Goal: Task Accomplishment & Management: Use online tool/utility

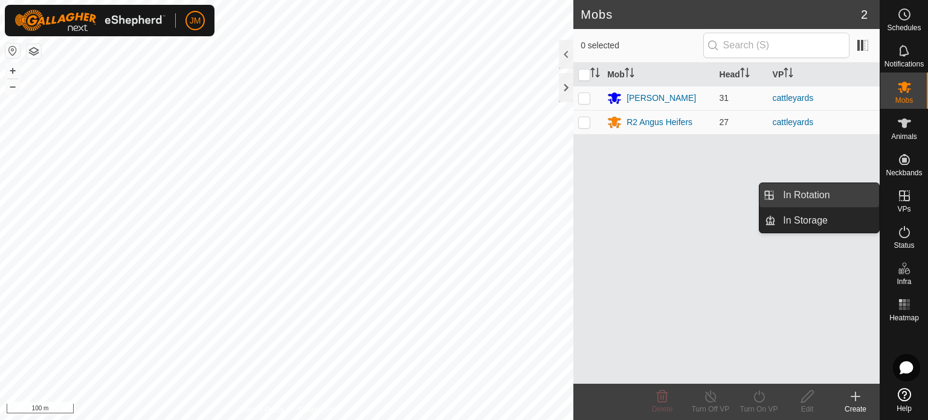
click at [850, 192] on link "In Rotation" at bounding box center [827, 195] width 103 height 24
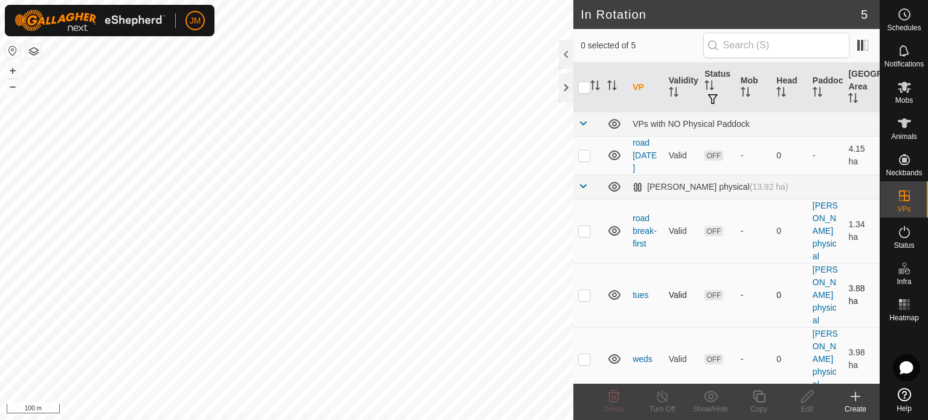
click at [610, 292] on icon at bounding box center [614, 295] width 12 height 10
click at [612, 359] on icon at bounding box center [614, 359] width 14 height 14
click at [611, 229] on icon at bounding box center [614, 231] width 14 height 14
click at [616, 154] on icon at bounding box center [614, 155] width 12 height 10
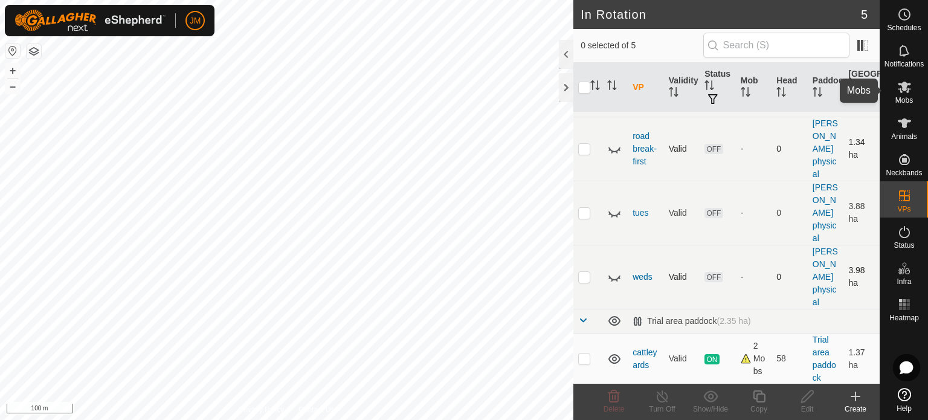
click at [901, 92] on icon at bounding box center [904, 87] width 13 height 11
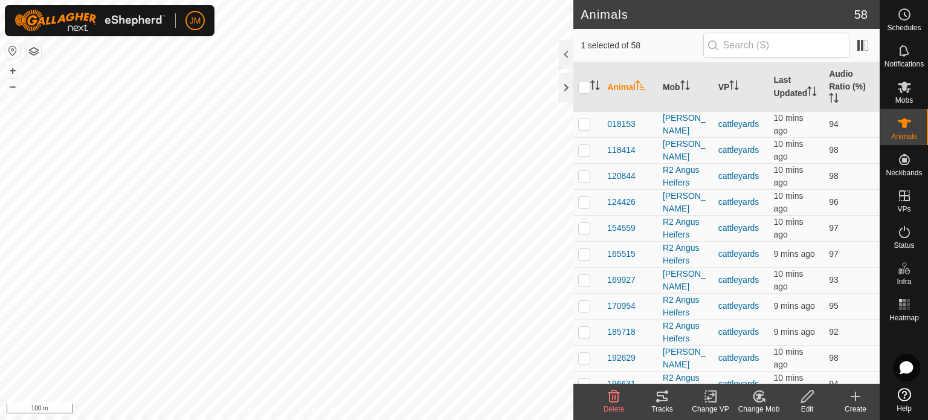
checkbox input "false"
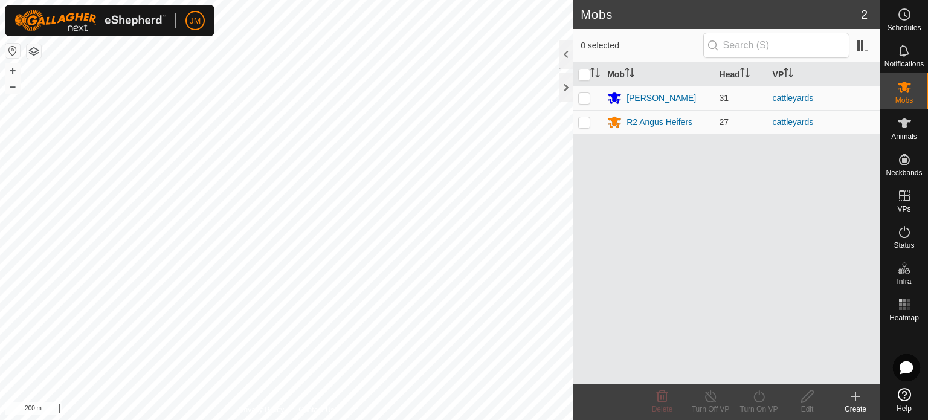
click at [854, 393] on icon at bounding box center [855, 396] width 14 height 14
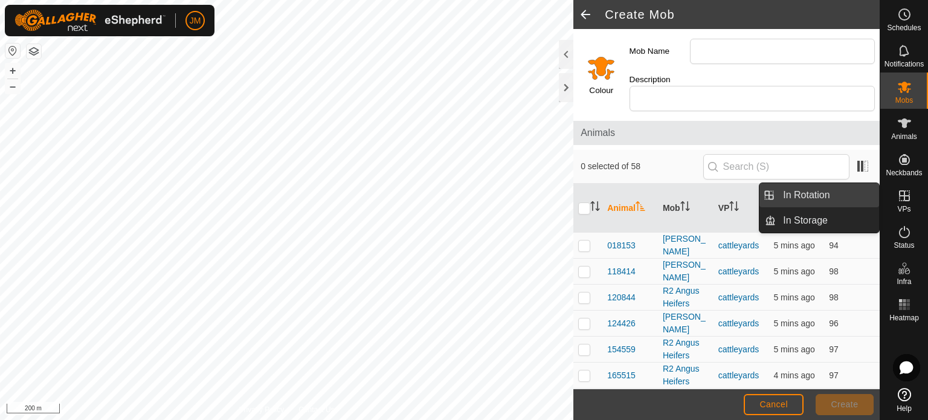
click at [826, 200] on link "In Rotation" at bounding box center [827, 195] width 103 height 24
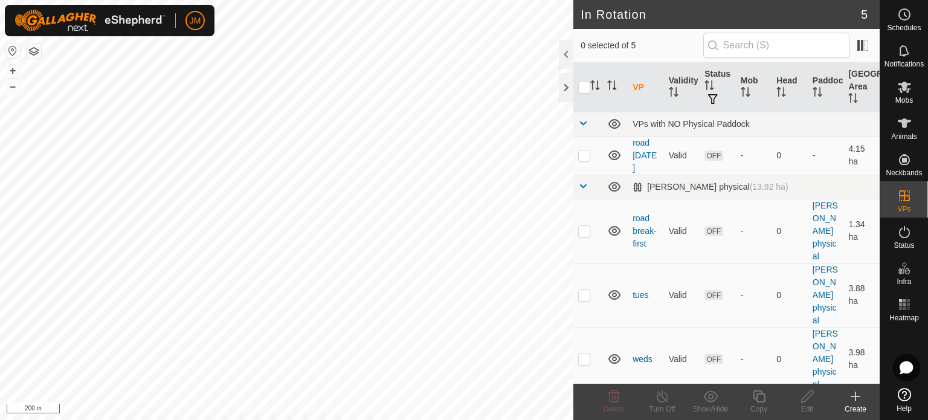
click at [854, 398] on icon at bounding box center [855, 396] width 14 height 14
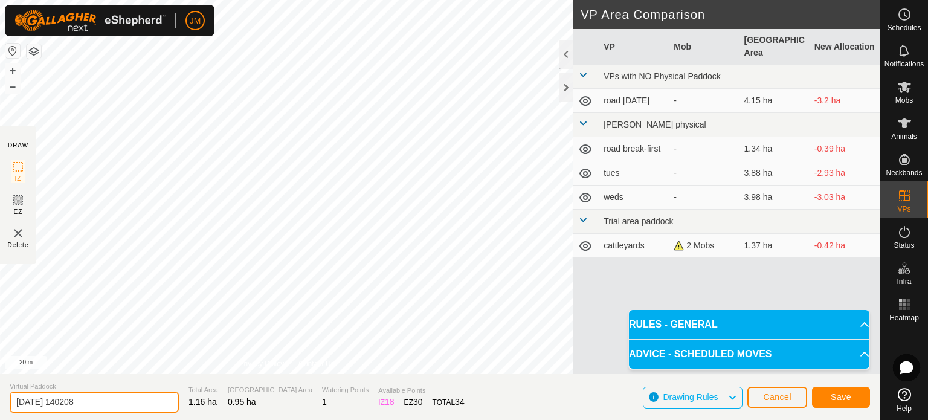
click at [98, 400] on input "2025-08-19 140208" at bounding box center [94, 401] width 169 height 21
type input "2"
type input "r1 flat paddock"
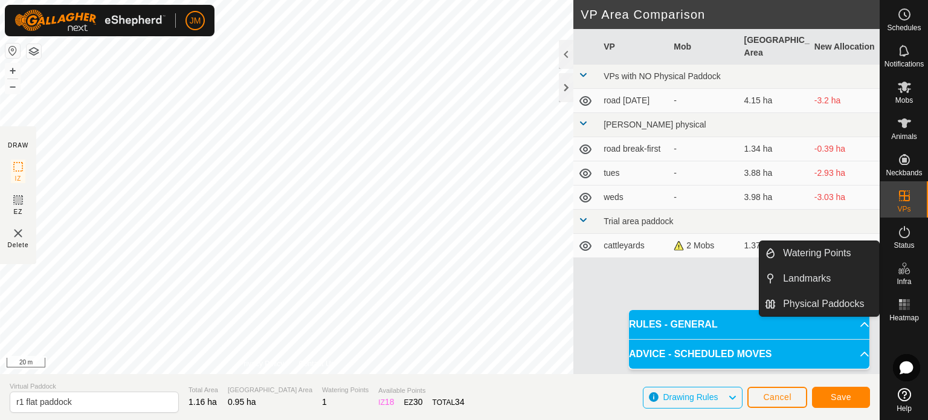
click at [834, 398] on span "Save" at bounding box center [841, 397] width 21 height 10
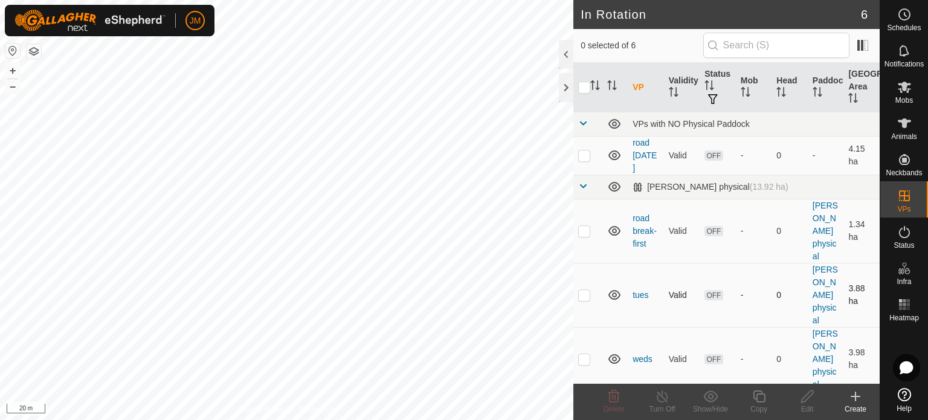
click at [614, 294] on icon at bounding box center [614, 295] width 14 height 14
click at [614, 355] on icon at bounding box center [614, 359] width 14 height 14
click at [616, 152] on icon at bounding box center [614, 155] width 14 height 14
click at [611, 397] on icon at bounding box center [614, 396] width 14 height 14
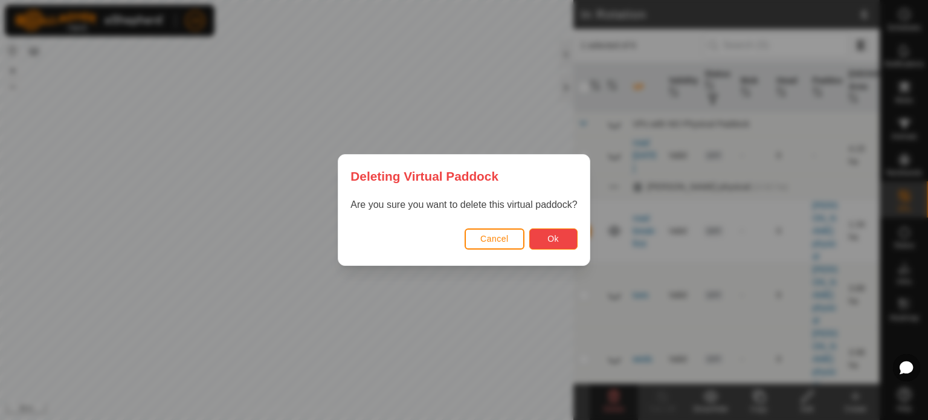
click at [556, 243] on span "Ok" at bounding box center [552, 239] width 11 height 10
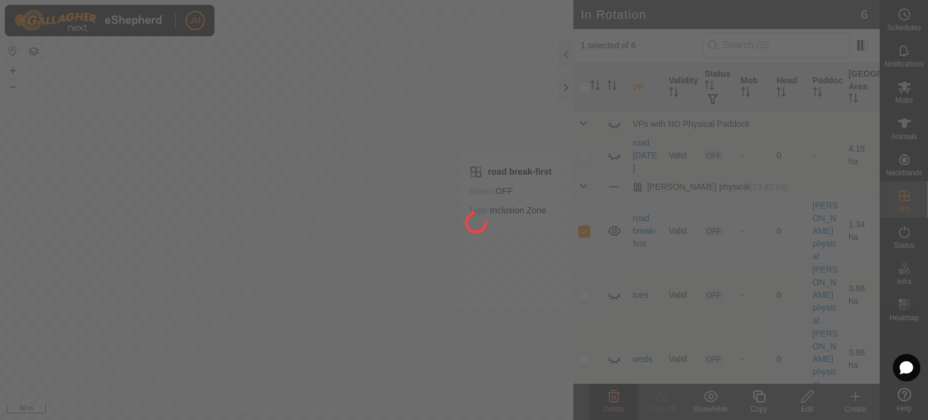
checkbox input "false"
